Goal: Entertainment & Leisure: Browse casually

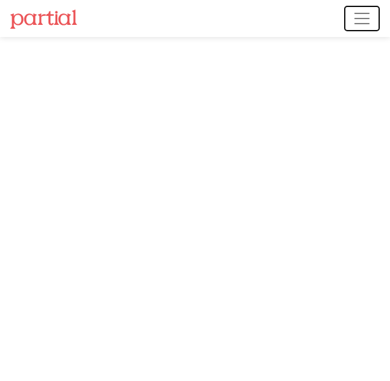
click at [359, 15] on span "Toggle navigation" at bounding box center [362, 18] width 19 height 19
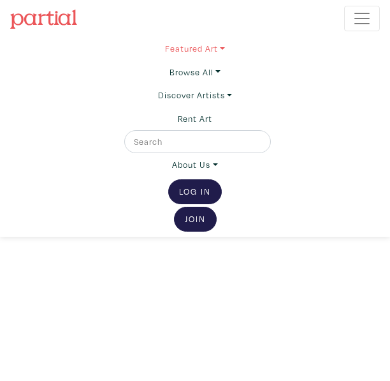
click at [224, 50] on link "Featured Art" at bounding box center [195, 48] width 60 height 23
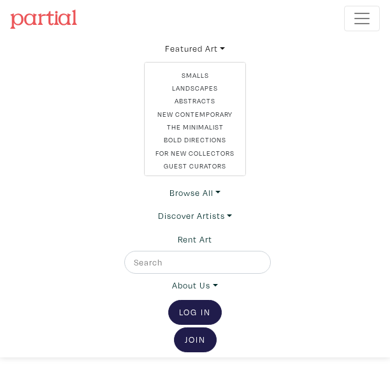
click at [320, 98] on ul "Featured Art Smalls Landscapes Abstracts New Contemporary The Minimalist Bold D…" at bounding box center [195, 155] width 370 height 237
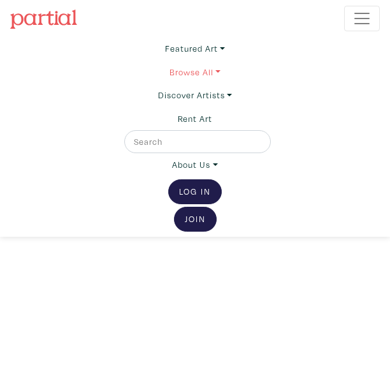
click at [217, 60] on link "Browse All" at bounding box center [195, 48] width 60 height 23
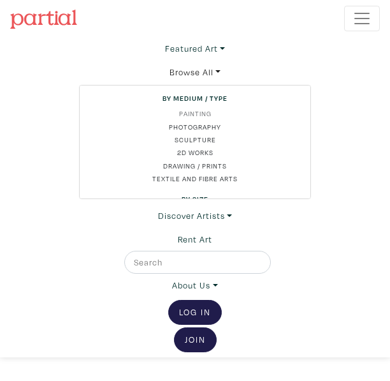
click at [200, 113] on link "Painting" at bounding box center [195, 113] width 210 height 10
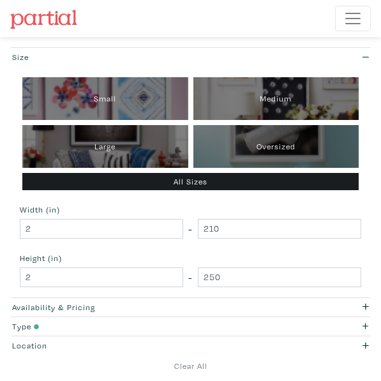
scroll to position [128, 0]
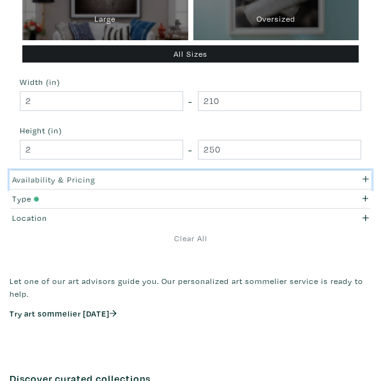
click at [369, 177] on div "button" at bounding box center [331, 179] width 94 height 12
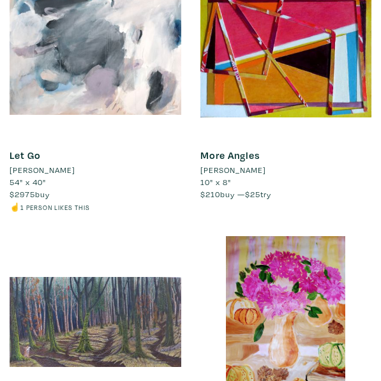
scroll to position [3571, 0]
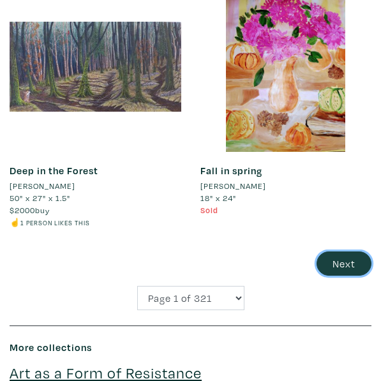
click at [332, 253] on button "Next" at bounding box center [343, 263] width 55 height 24
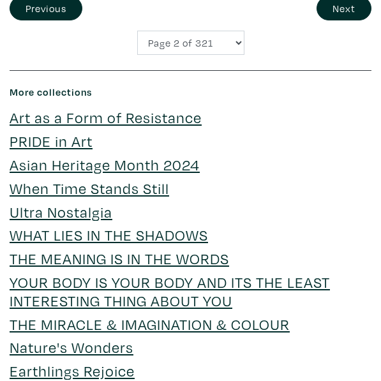
scroll to position [3635, 0]
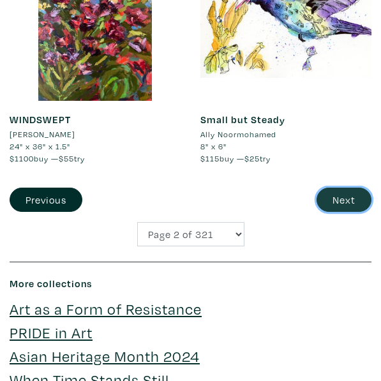
click at [357, 193] on button "Next" at bounding box center [343, 199] width 55 height 24
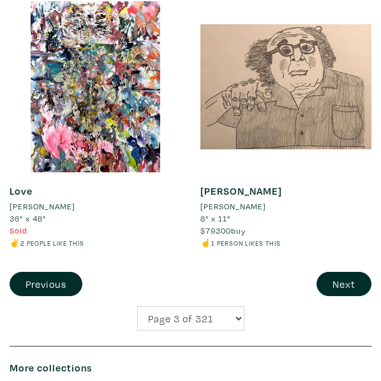
scroll to position [3571, 0]
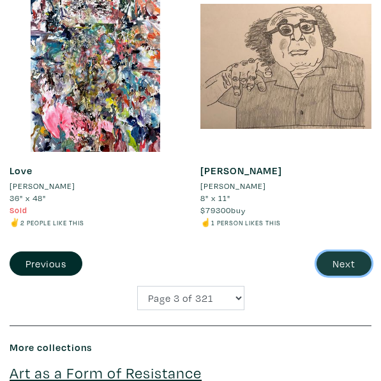
click at [349, 268] on button "Next" at bounding box center [343, 263] width 55 height 24
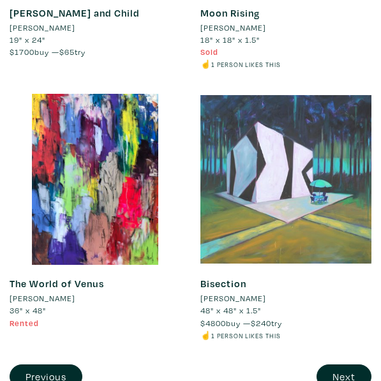
scroll to position [3827, 0]
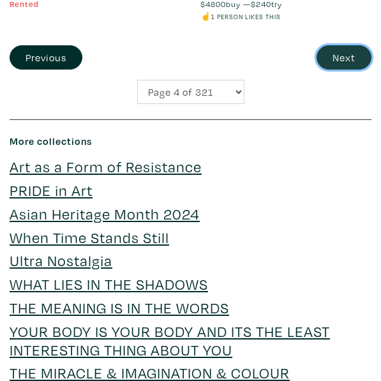
click at [333, 49] on button "Next" at bounding box center [343, 57] width 55 height 24
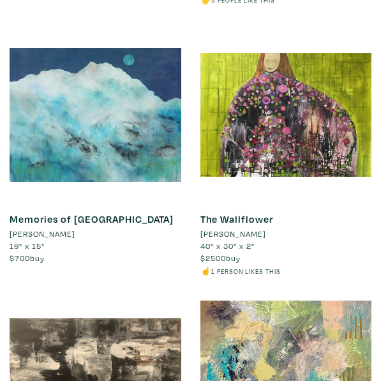
scroll to position [3571, 0]
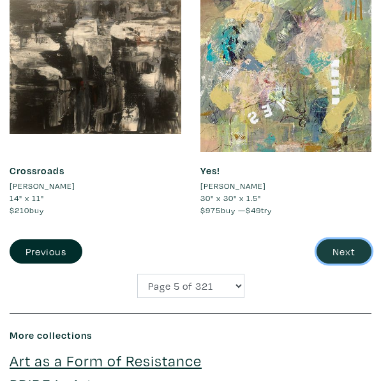
click at [346, 249] on button "Next" at bounding box center [343, 251] width 55 height 24
